Goal: Task Accomplishment & Management: Use online tool/utility

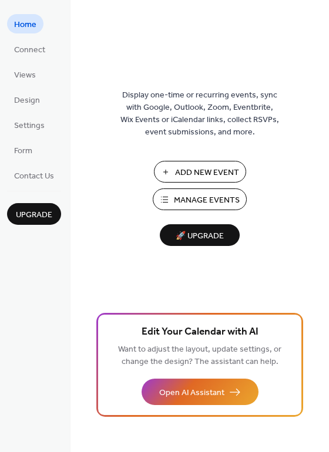
click at [193, 172] on span "Add New Event" at bounding box center [207, 173] width 64 height 12
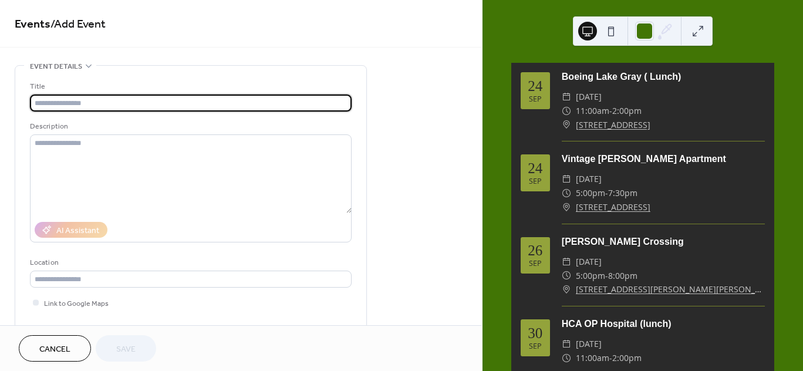
drag, startPoint x: 61, startPoint y: 352, endPoint x: 243, endPoint y: 228, distance: 220.5
click at [61, 352] on span "Cancel" at bounding box center [54, 349] width 31 height 12
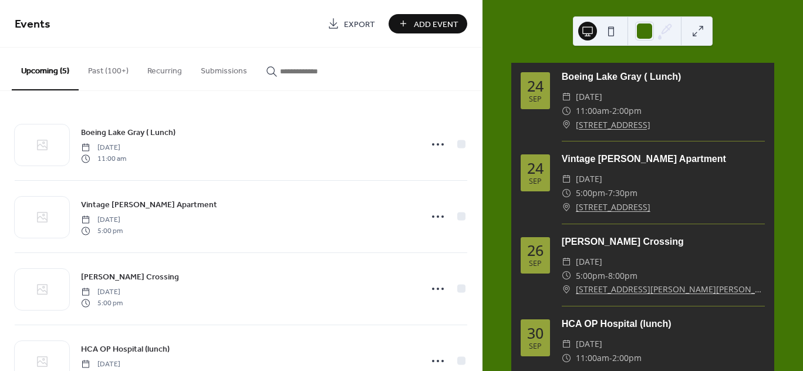
click at [99, 73] on button "Past (100+)" at bounding box center [108, 69] width 59 height 42
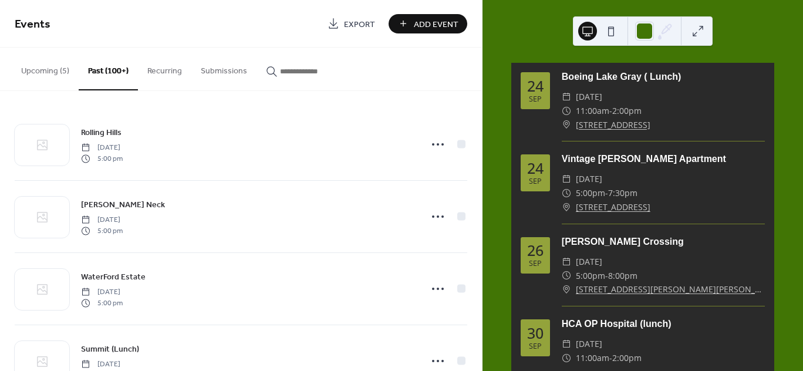
click at [323, 76] on input "button" at bounding box center [315, 71] width 70 height 12
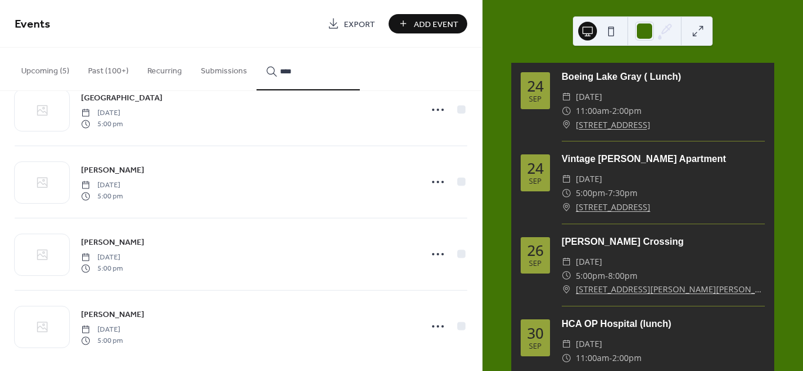
scroll to position [114, 0]
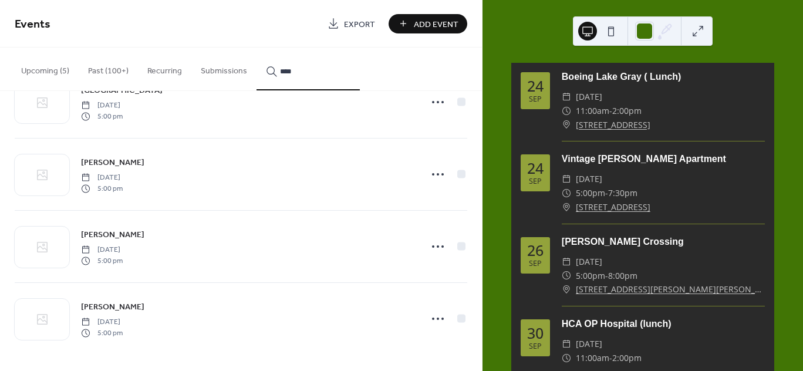
type input "****"
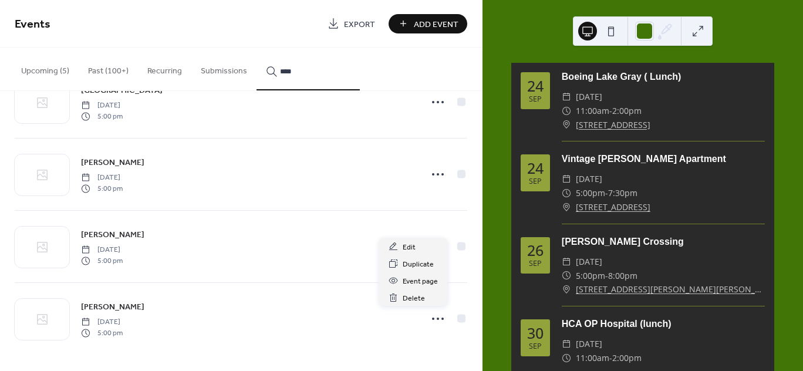
click at [434, 319] on icon at bounding box center [438, 318] width 19 height 19
click at [417, 265] on span "Duplicate" at bounding box center [418, 264] width 31 height 12
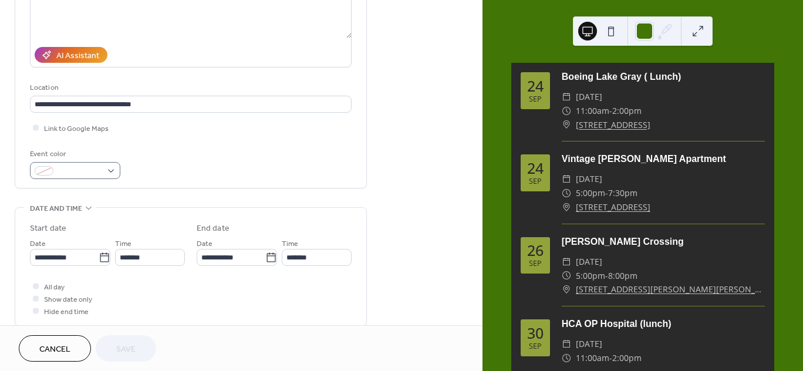
scroll to position [176, 0]
click at [37, 129] on div at bounding box center [36, 126] width 12 height 12
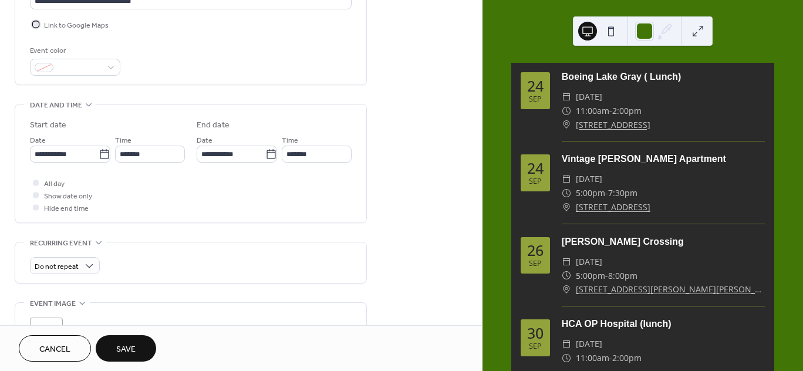
scroll to position [294, 0]
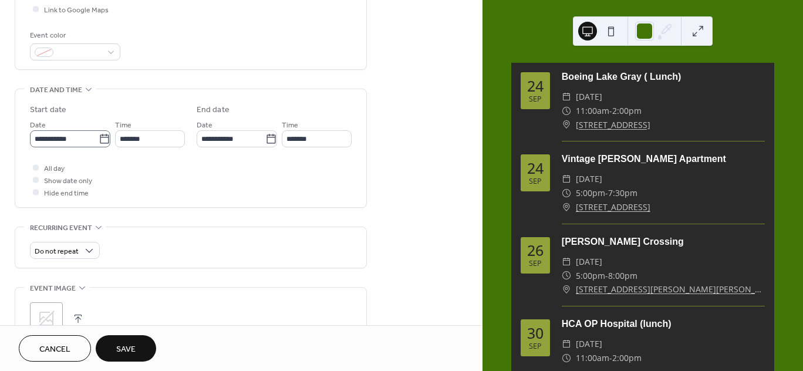
click at [101, 141] on icon at bounding box center [105, 139] width 12 height 12
click at [99, 141] on input "**********" at bounding box center [64, 138] width 69 height 17
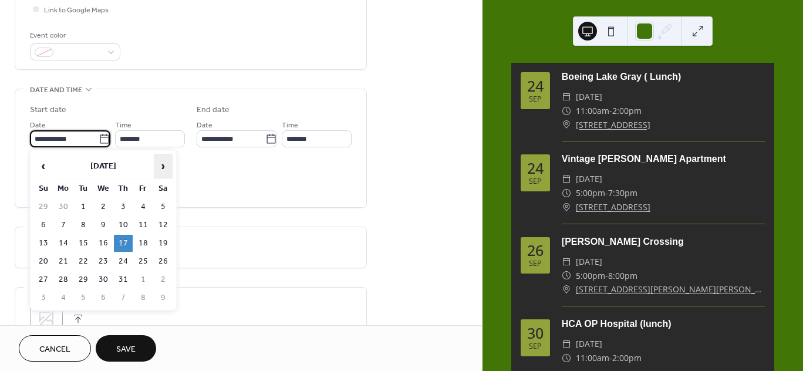
click at [162, 165] on span "›" at bounding box center [163, 165] width 18 height 23
click at [123, 261] on td "25" at bounding box center [123, 261] width 19 height 17
type input "**********"
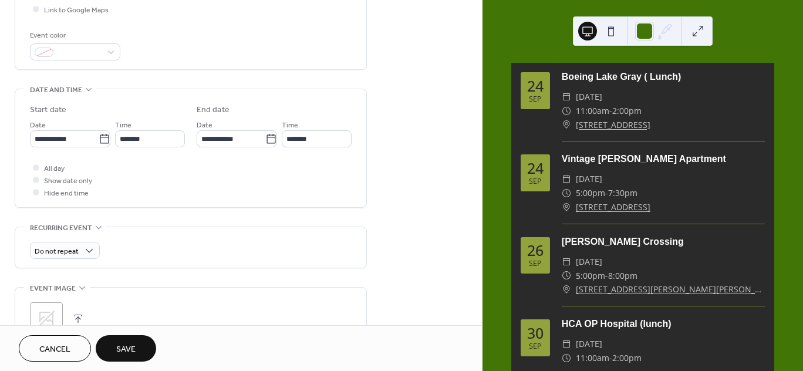
click at [140, 355] on button "Save" at bounding box center [126, 348] width 60 height 26
